Goal: Task Accomplishment & Management: Manage account settings

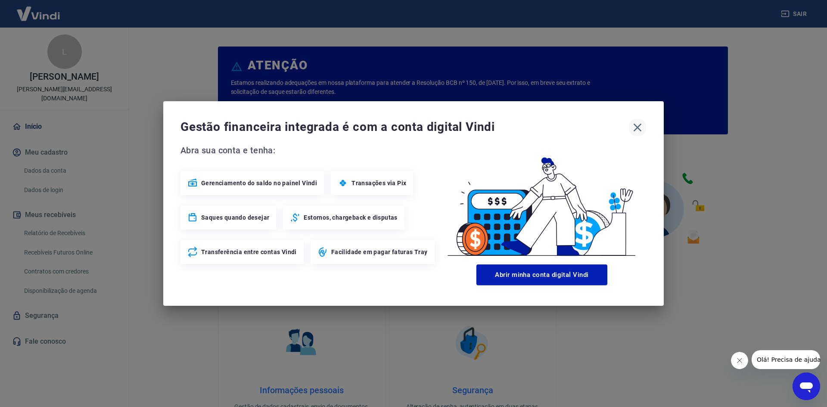
click at [637, 127] on icon "button" at bounding box center [638, 128] width 8 height 8
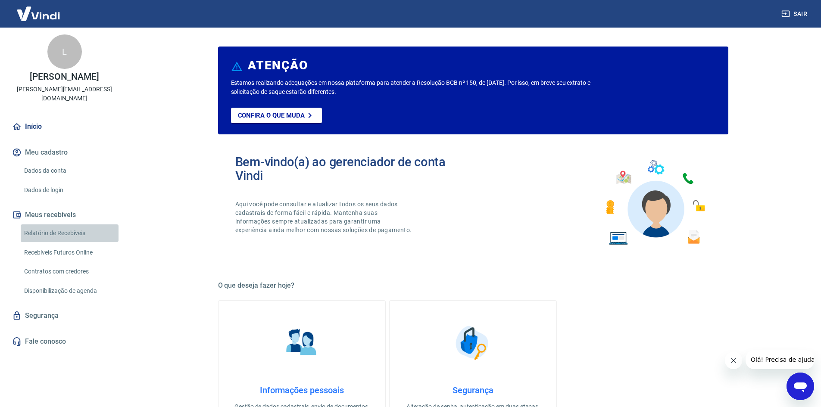
click at [59, 224] on link "Relatório de Recebíveis" at bounding box center [70, 233] width 98 height 18
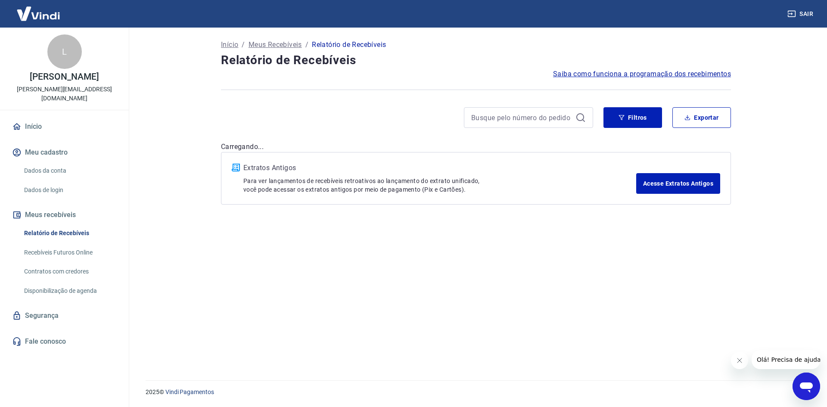
click at [67, 244] on link "Recebíveis Futuros Online" at bounding box center [70, 253] width 98 height 18
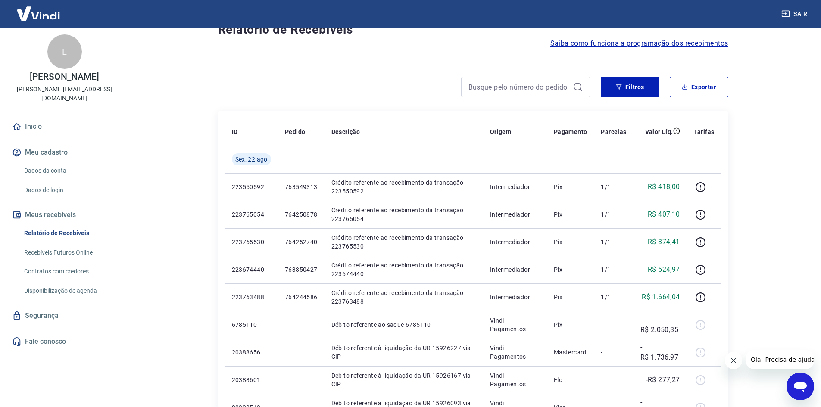
scroll to position [86, 0]
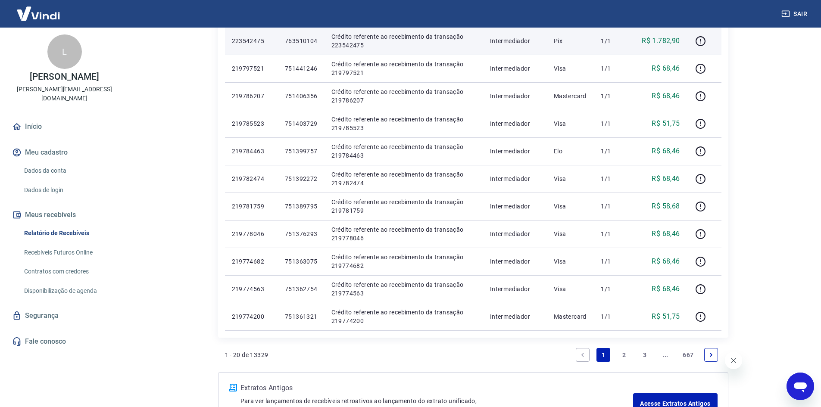
scroll to position [431, 0]
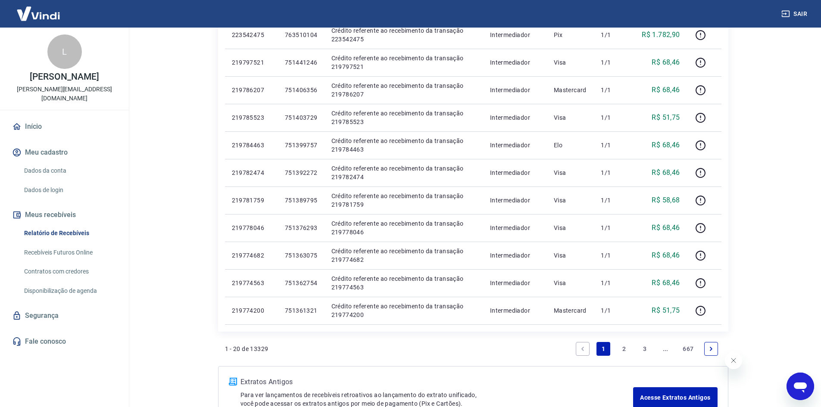
click at [623, 349] on link "2" at bounding box center [624, 349] width 14 height 14
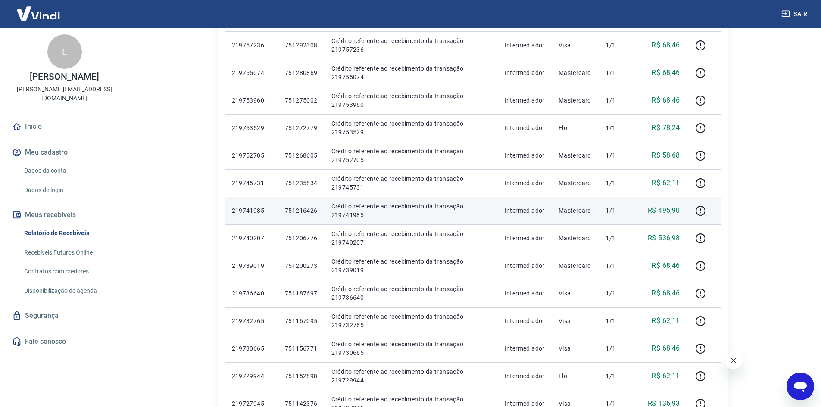
scroll to position [431, 0]
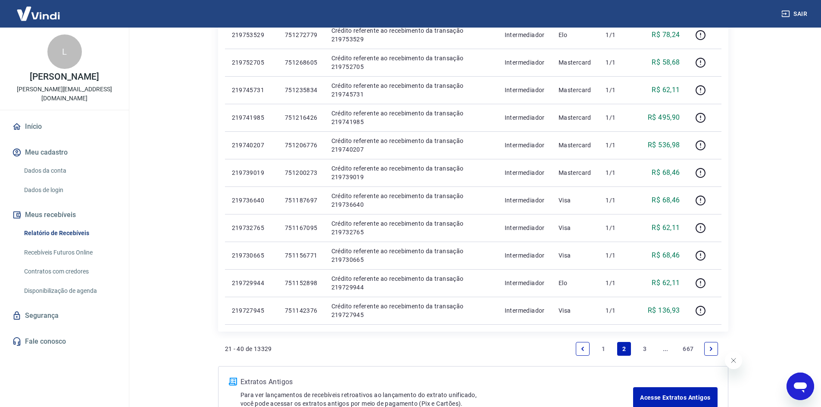
click at [646, 348] on link "3" at bounding box center [645, 349] width 14 height 14
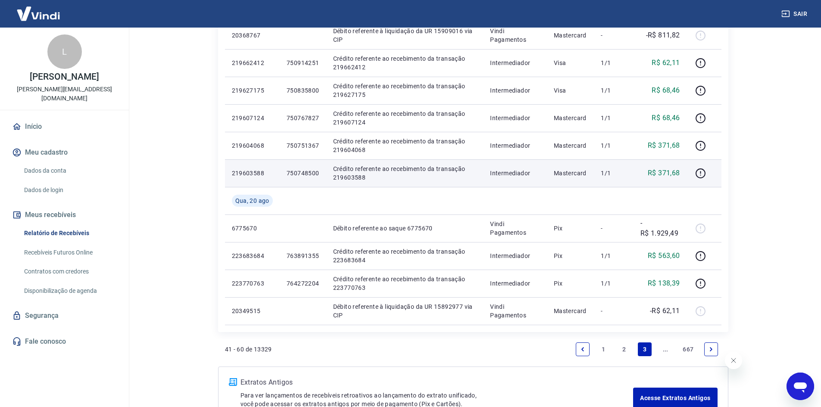
scroll to position [517, 0]
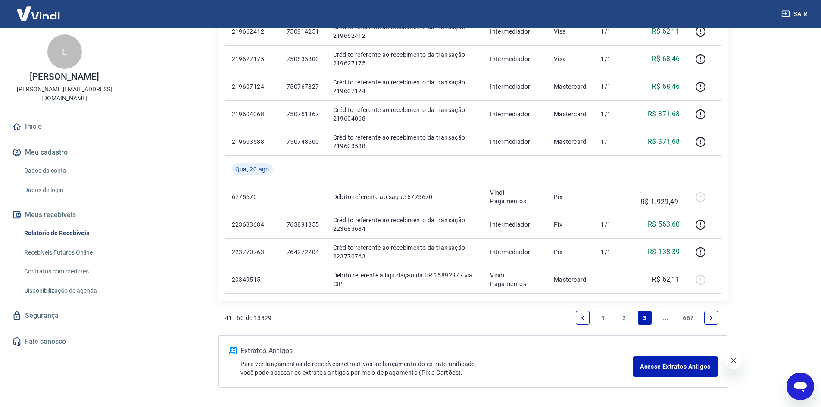
click at [708, 317] on icon "Next page" at bounding box center [711, 318] width 6 height 6
